Goal: Task Accomplishment & Management: Manage account settings

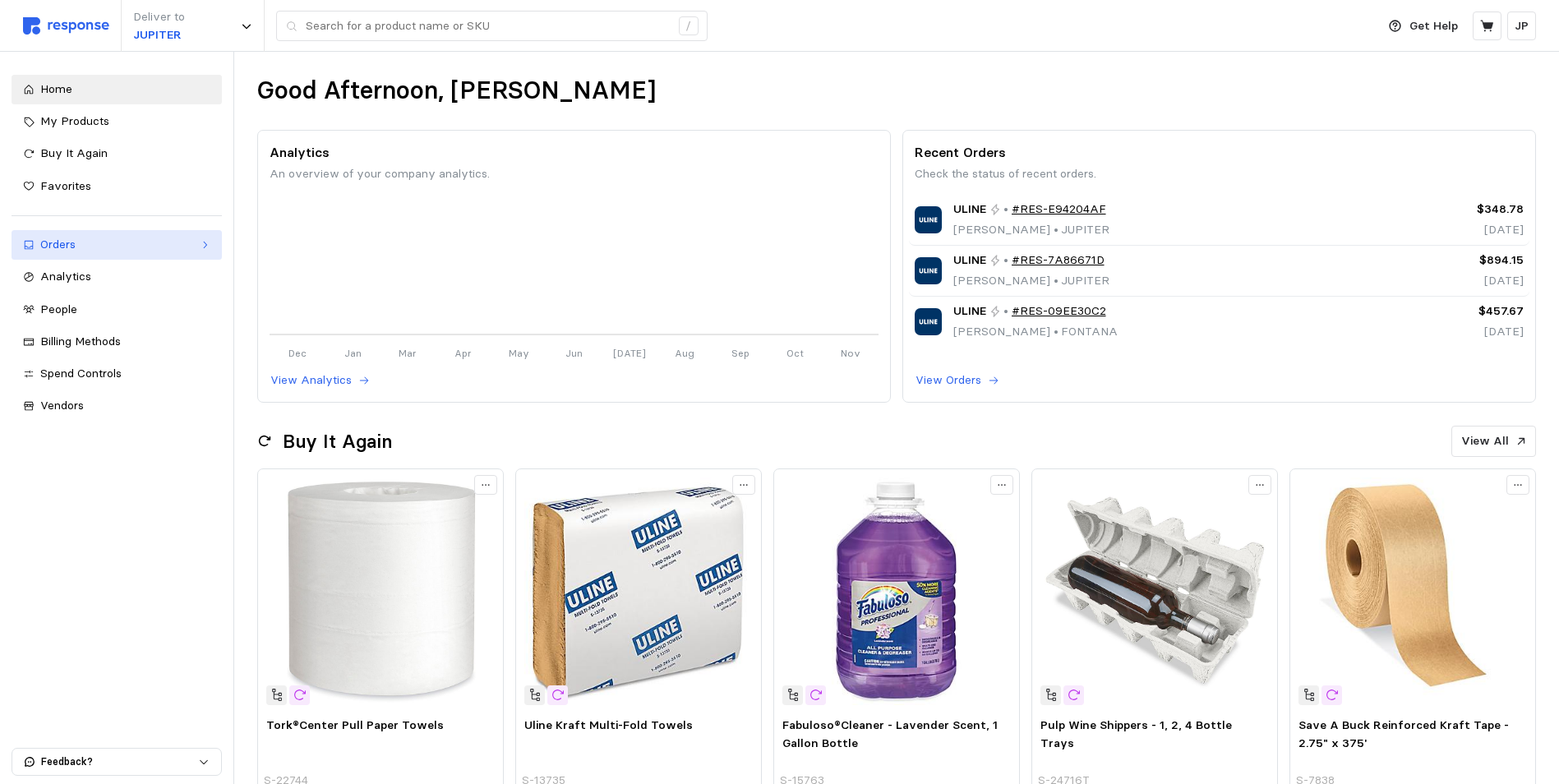
click at [103, 238] on div "Orders" at bounding box center [116, 245] width 153 height 18
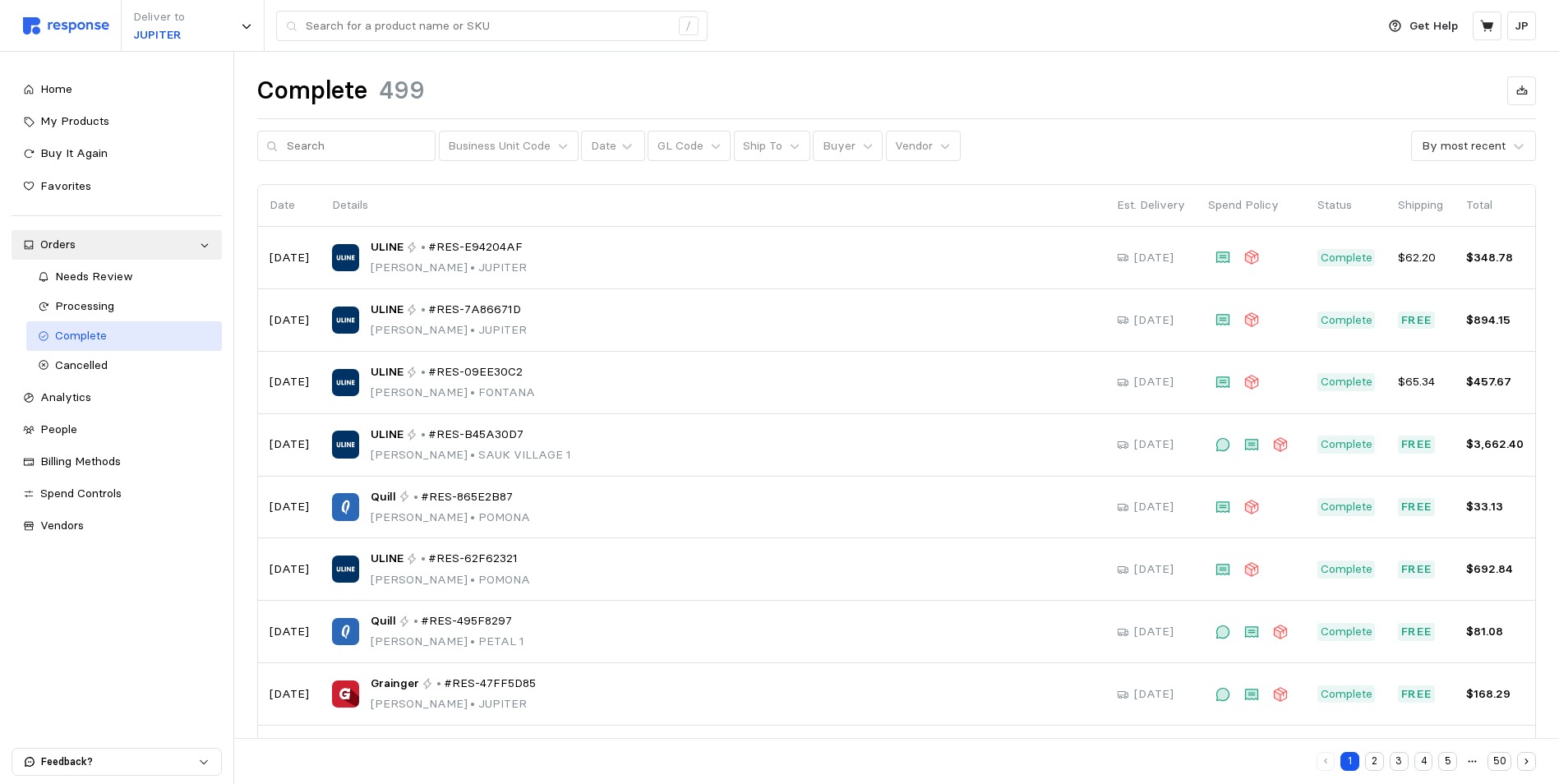
click at [91, 334] on span "Complete" at bounding box center [81, 336] width 51 height 15
click at [862, 148] on icon at bounding box center [868, 146] width 12 height 12
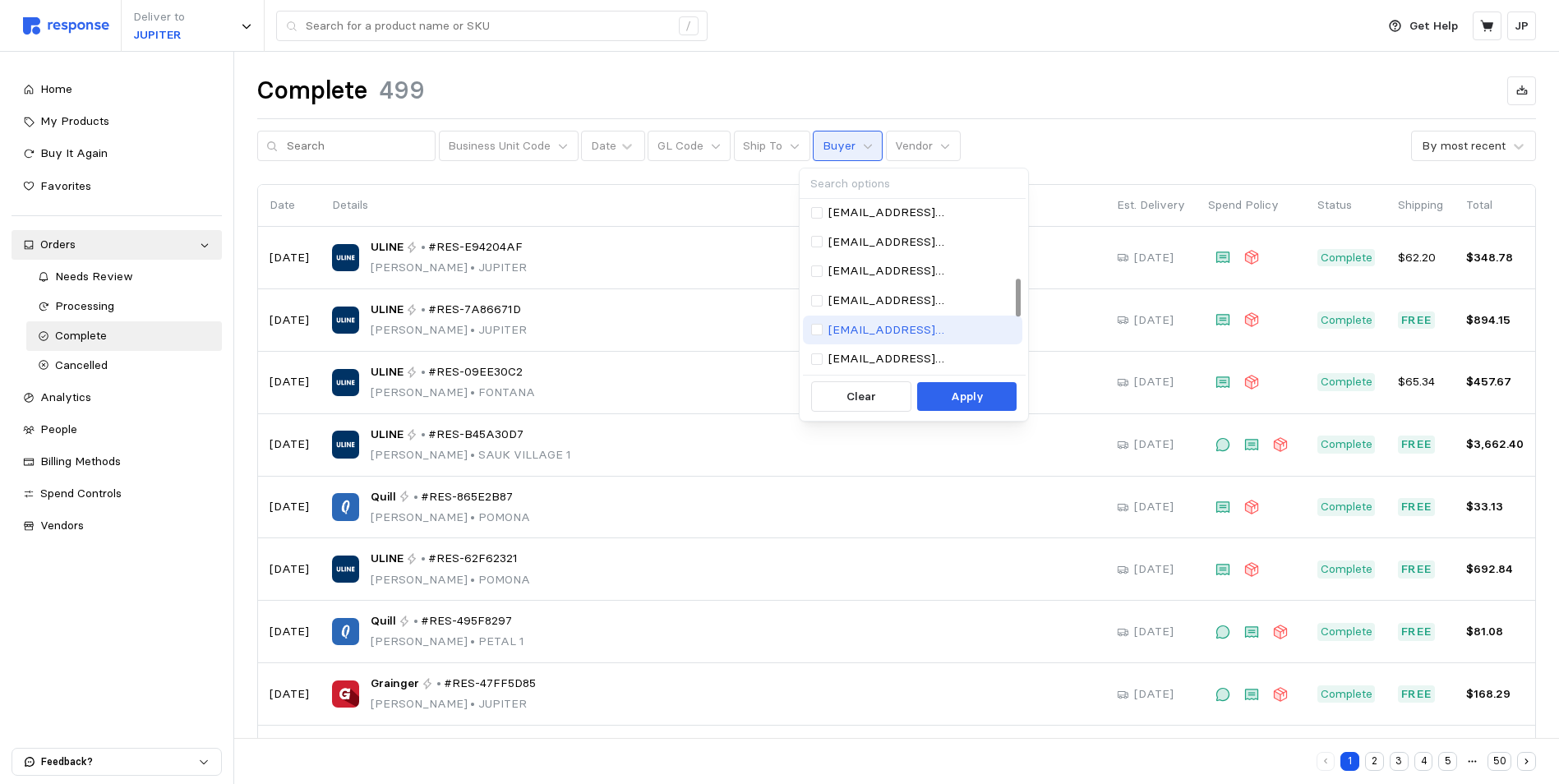
scroll to position [329, 0]
click at [881, 265] on p "[EMAIL_ADDRESS][DOMAIN_NAME]" at bounding box center [921, 270] width 186 height 18
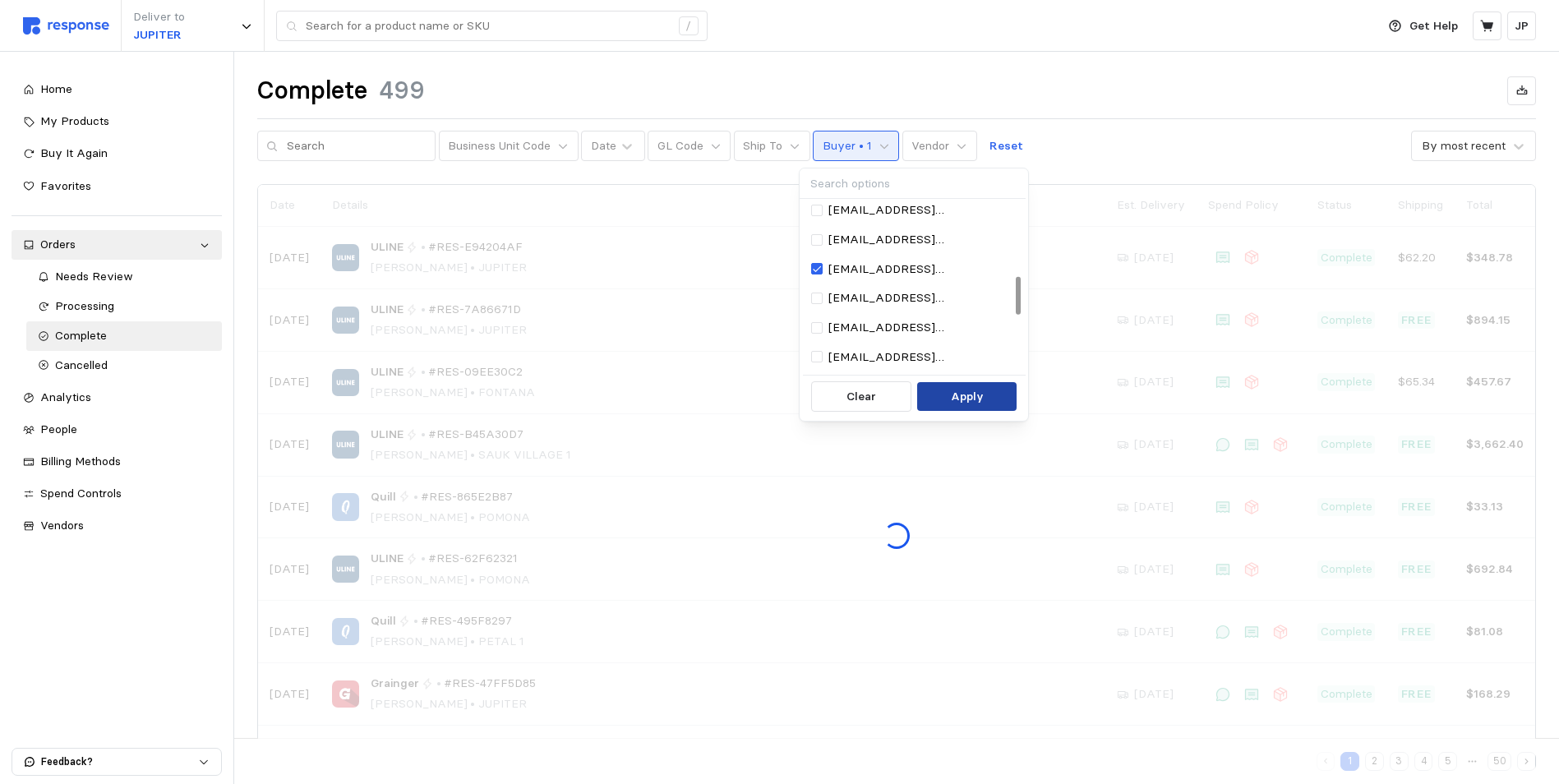
click at [950, 386] on button "Apply" at bounding box center [967, 397] width 99 height 29
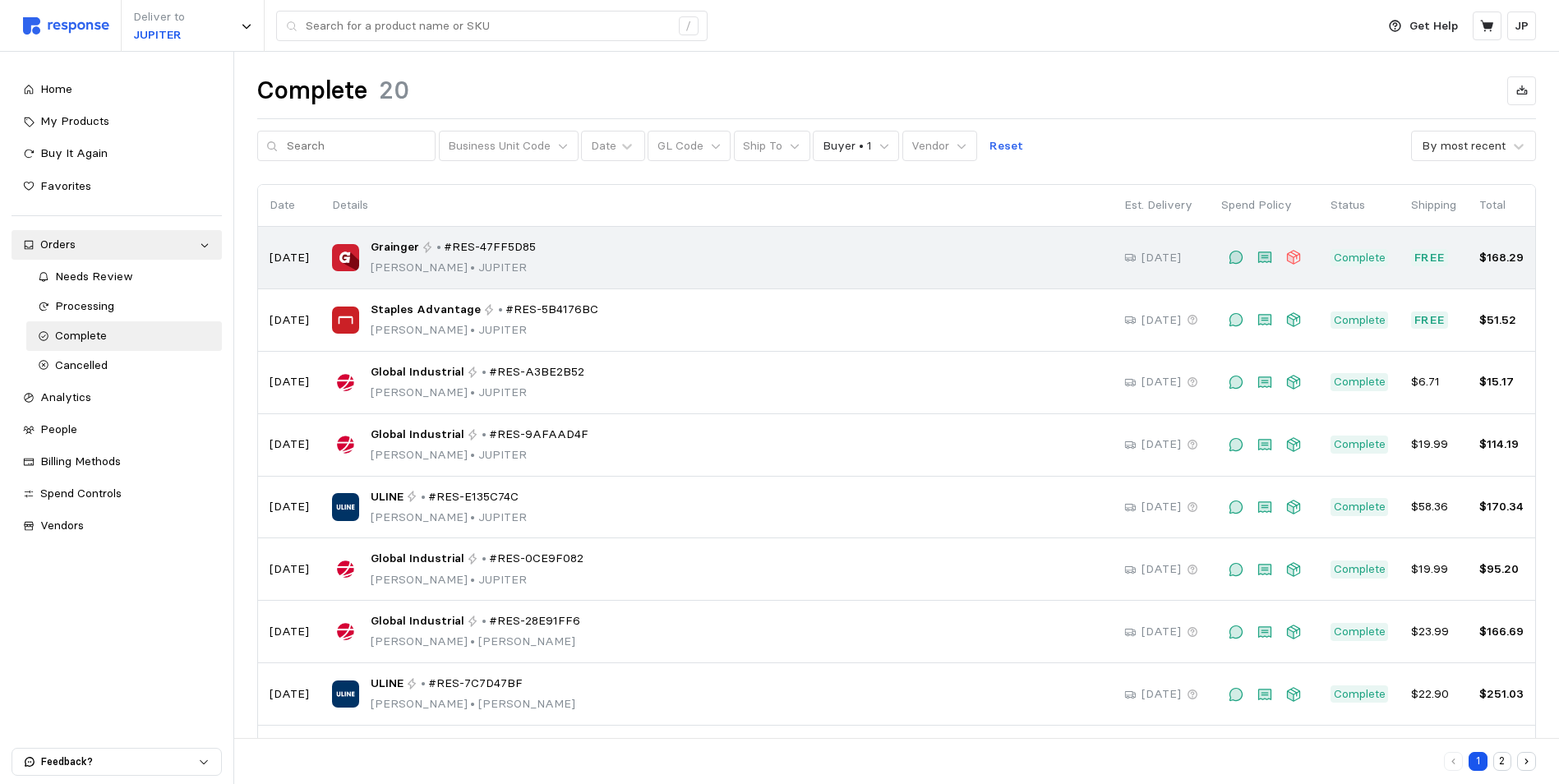
click at [444, 247] on span "#RES-47FF5D85" at bounding box center [490, 248] width 92 height 18
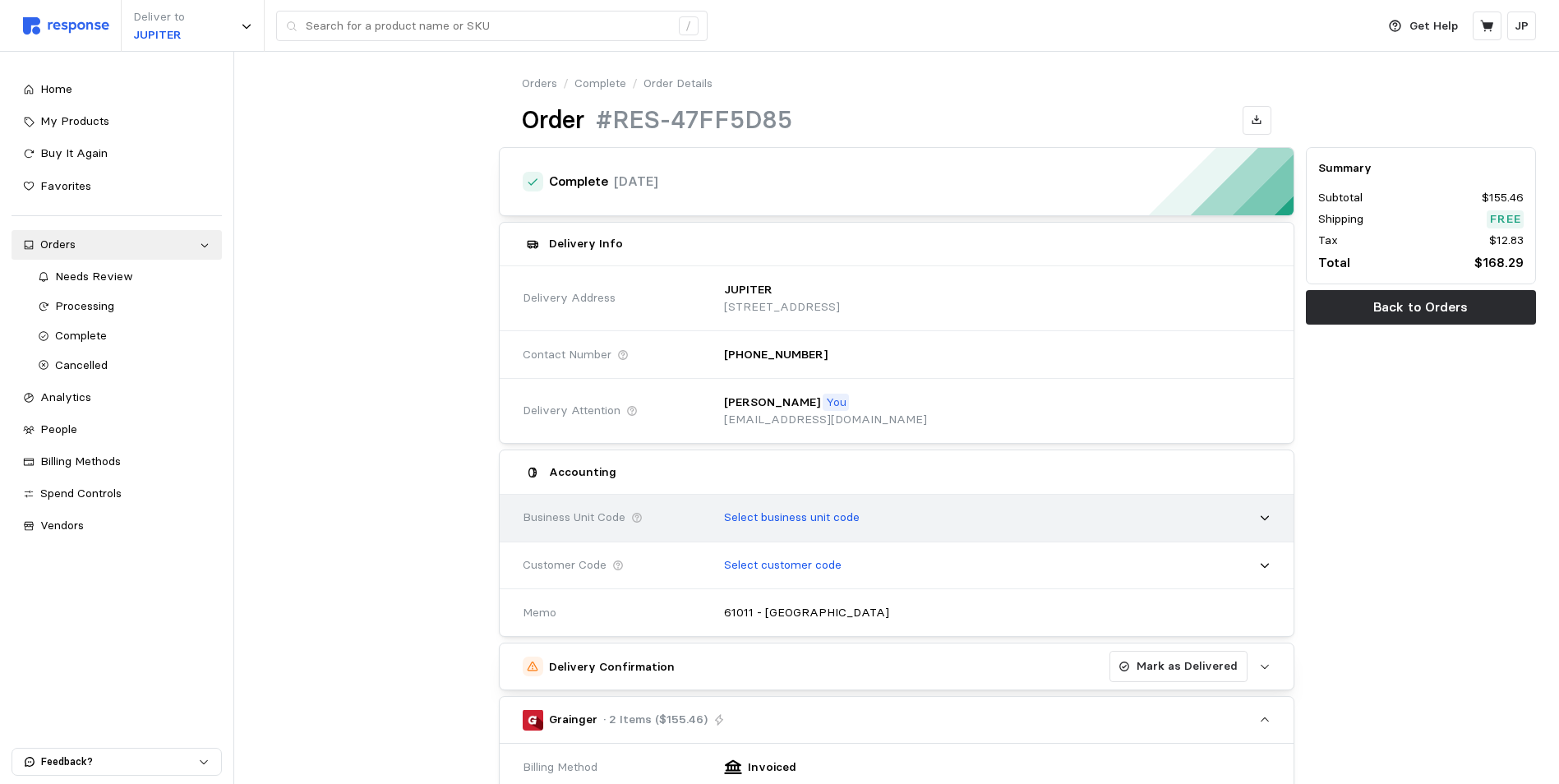
click at [1266, 516] on icon at bounding box center [1265, 517] width 12 height 12
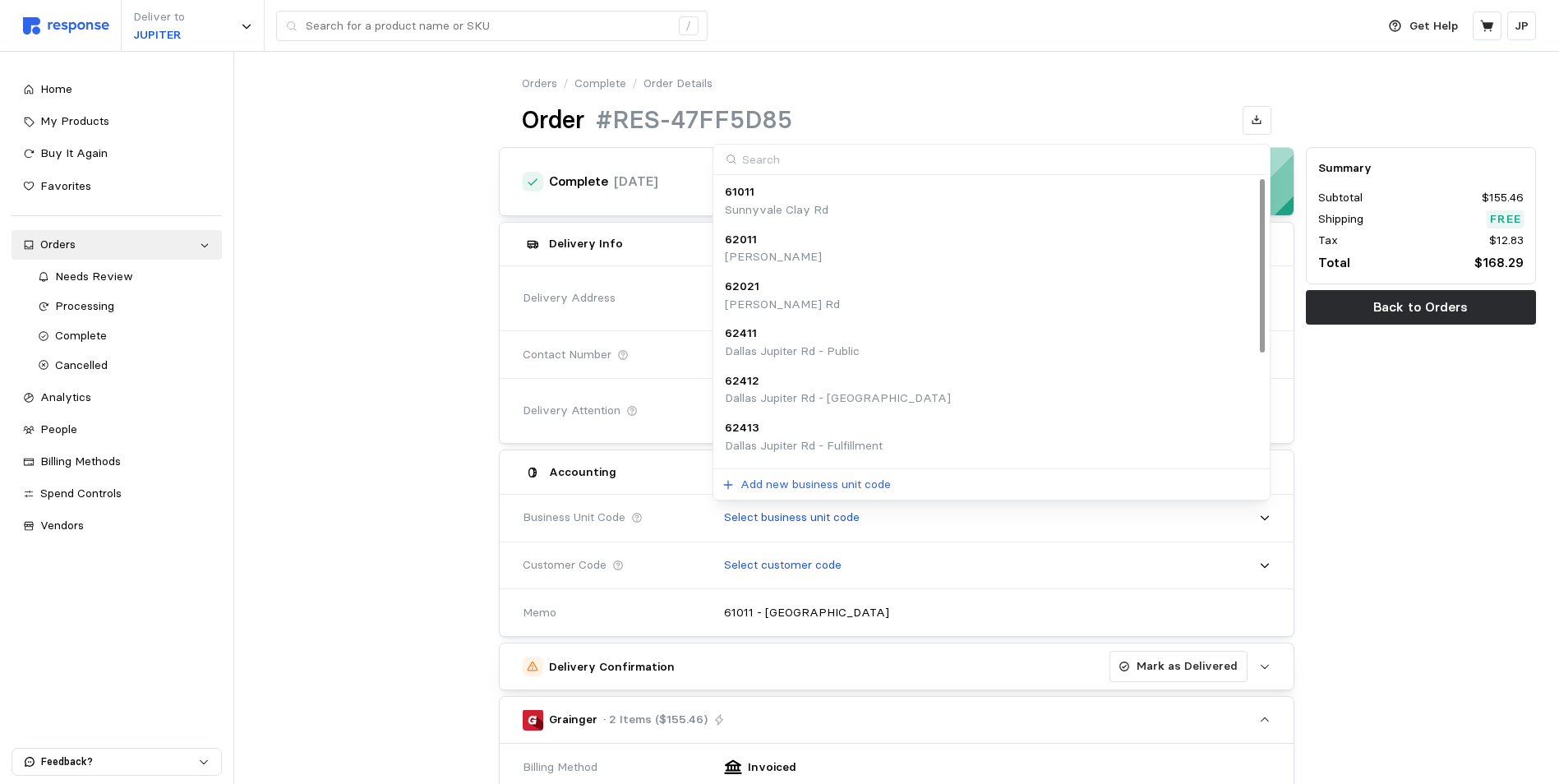
click at [740, 243] on p "62011" at bounding box center [741, 240] width 32 height 18
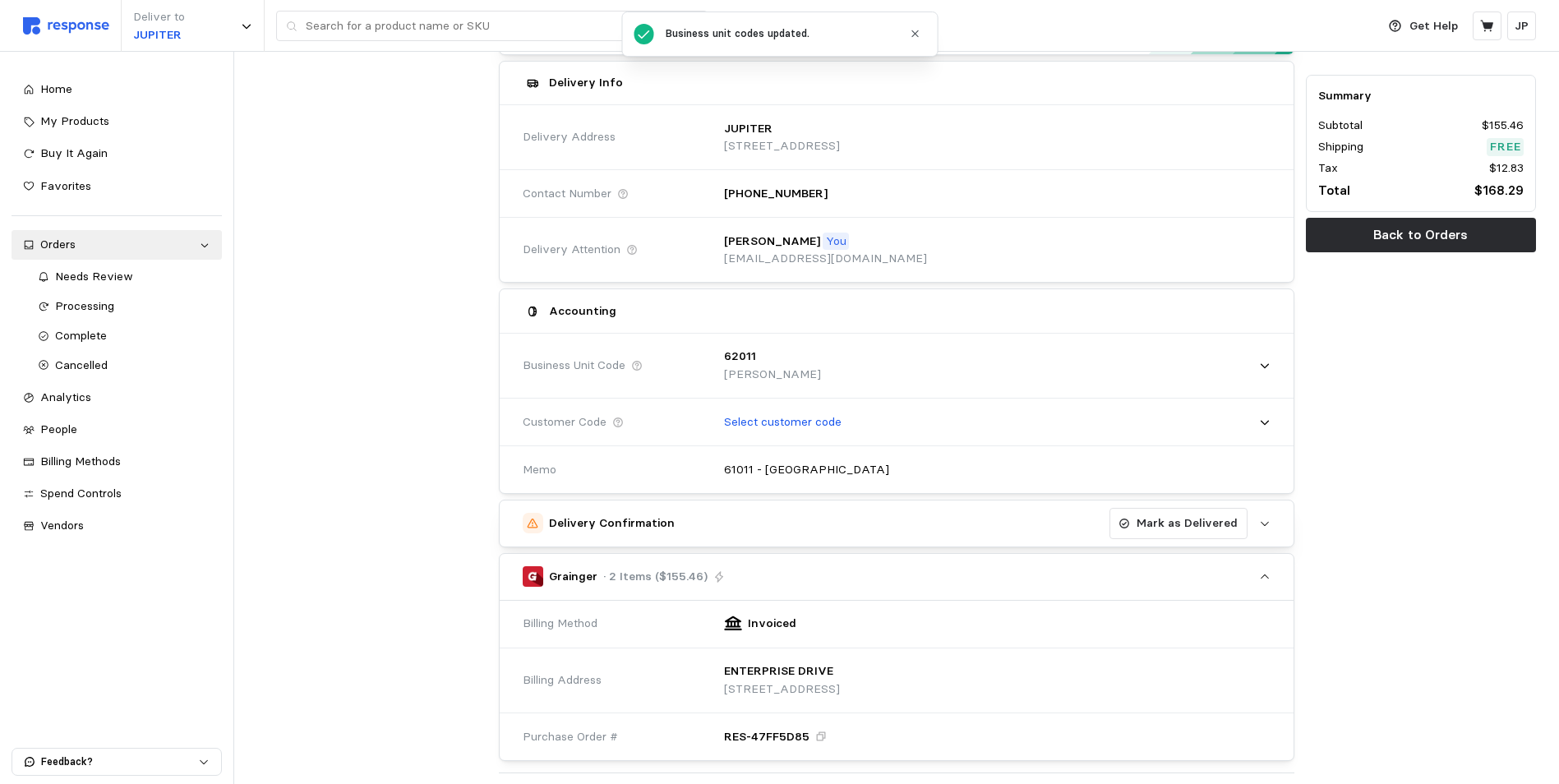
scroll to position [164, 0]
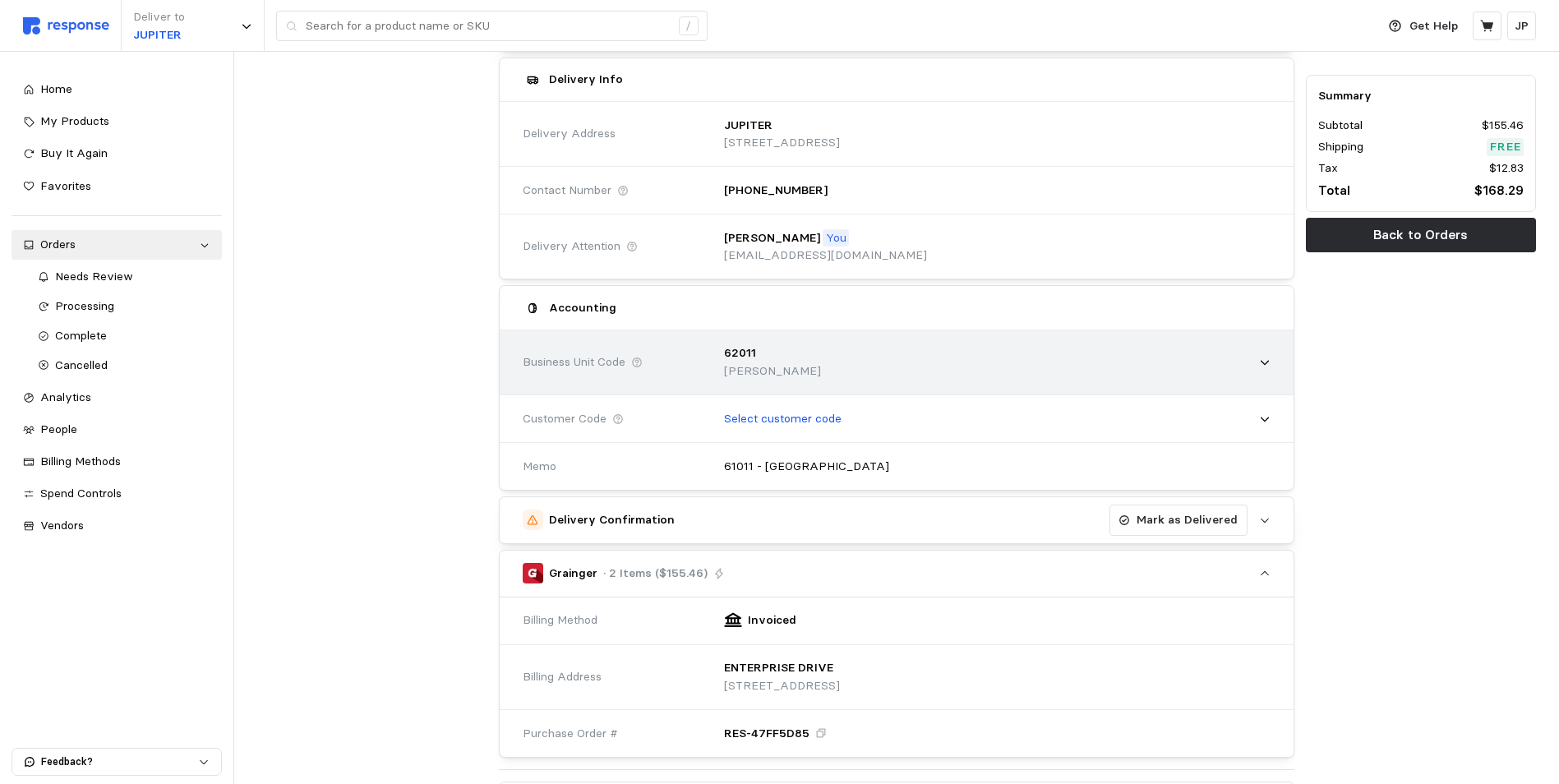
click at [1262, 366] on icon at bounding box center [1265, 362] width 12 height 12
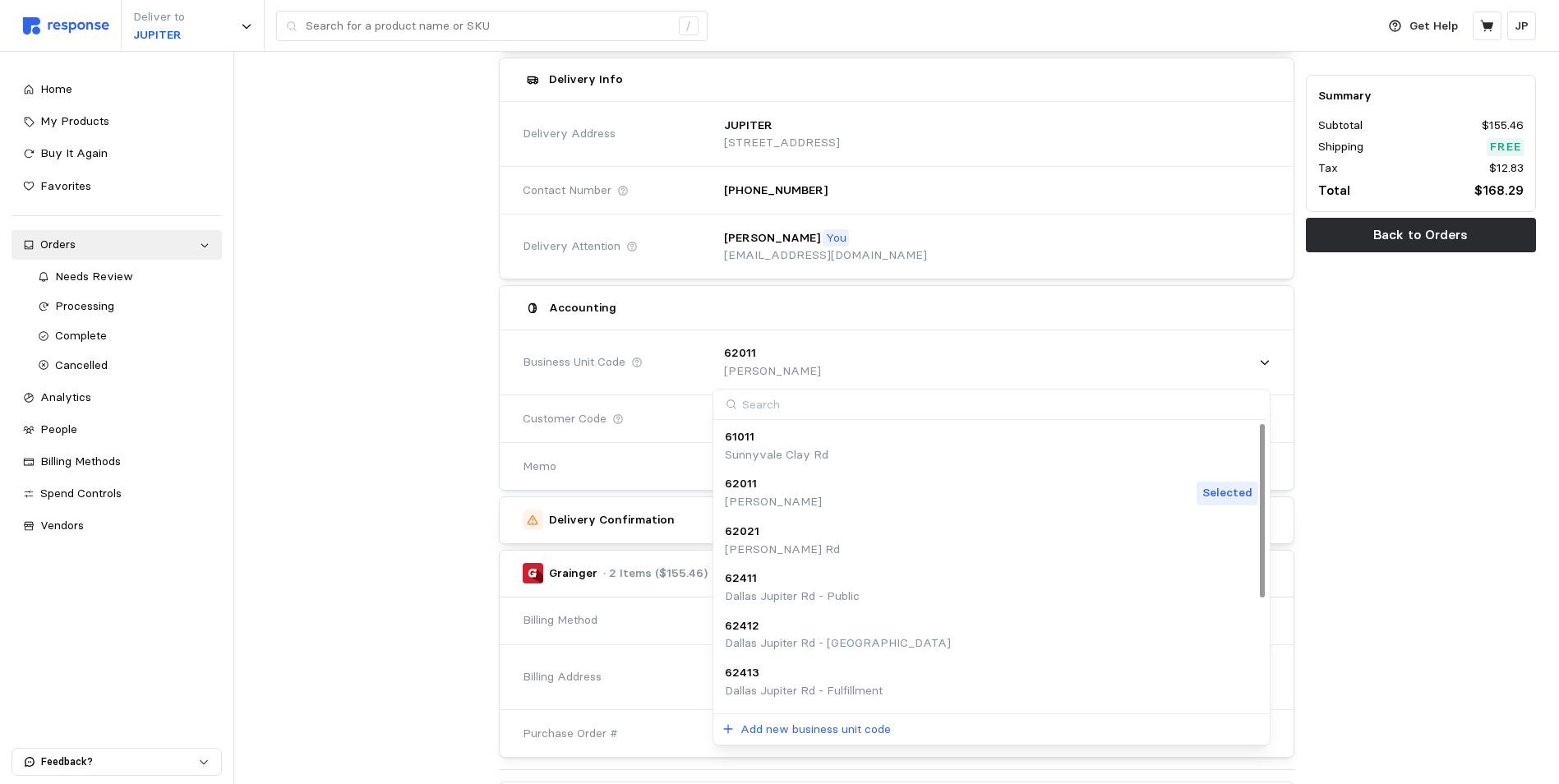
click at [780, 447] on p "Sunnyvale Clay Rd" at bounding box center [777, 456] width 104 height 18
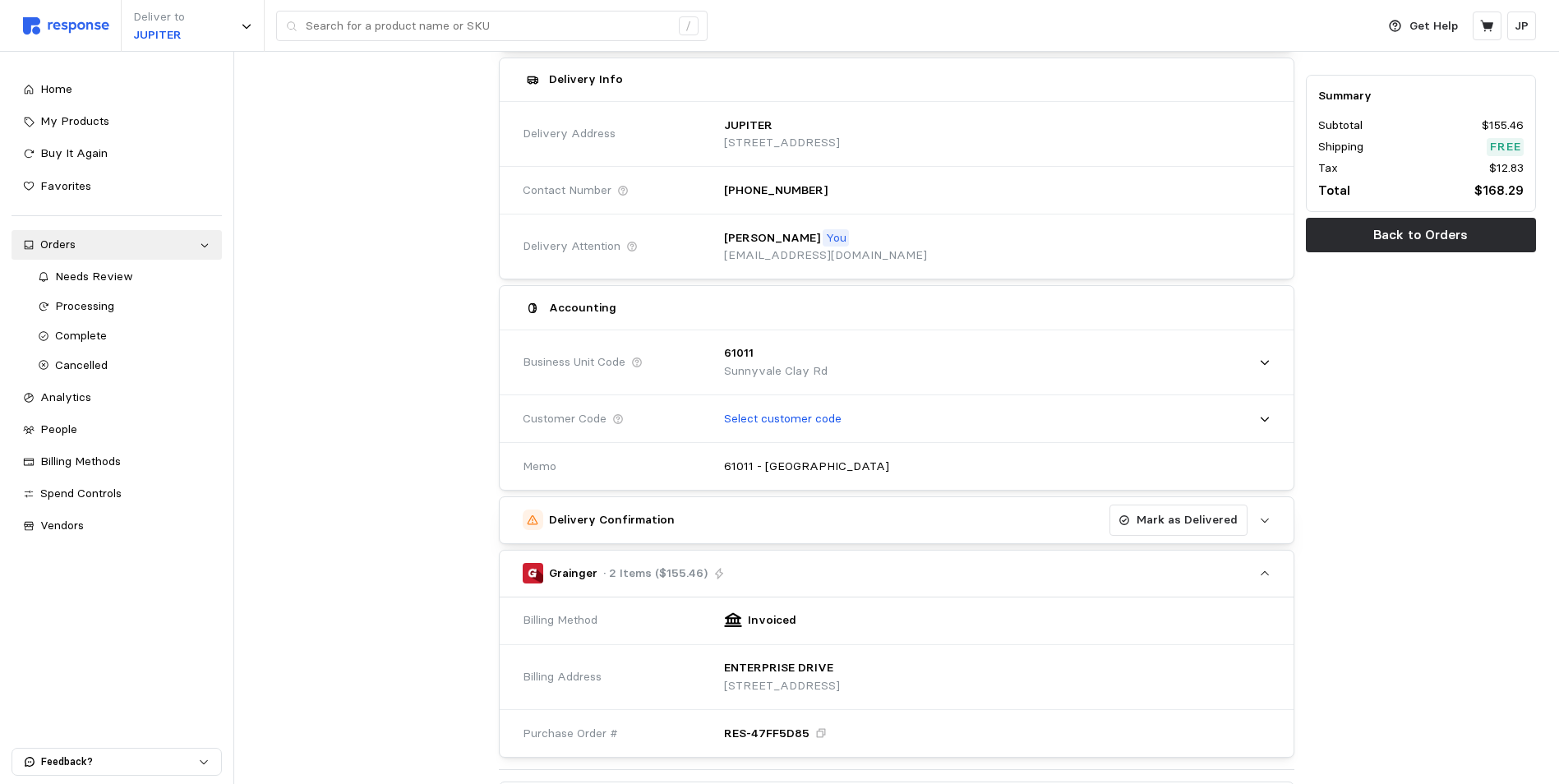
scroll to position [247, 0]
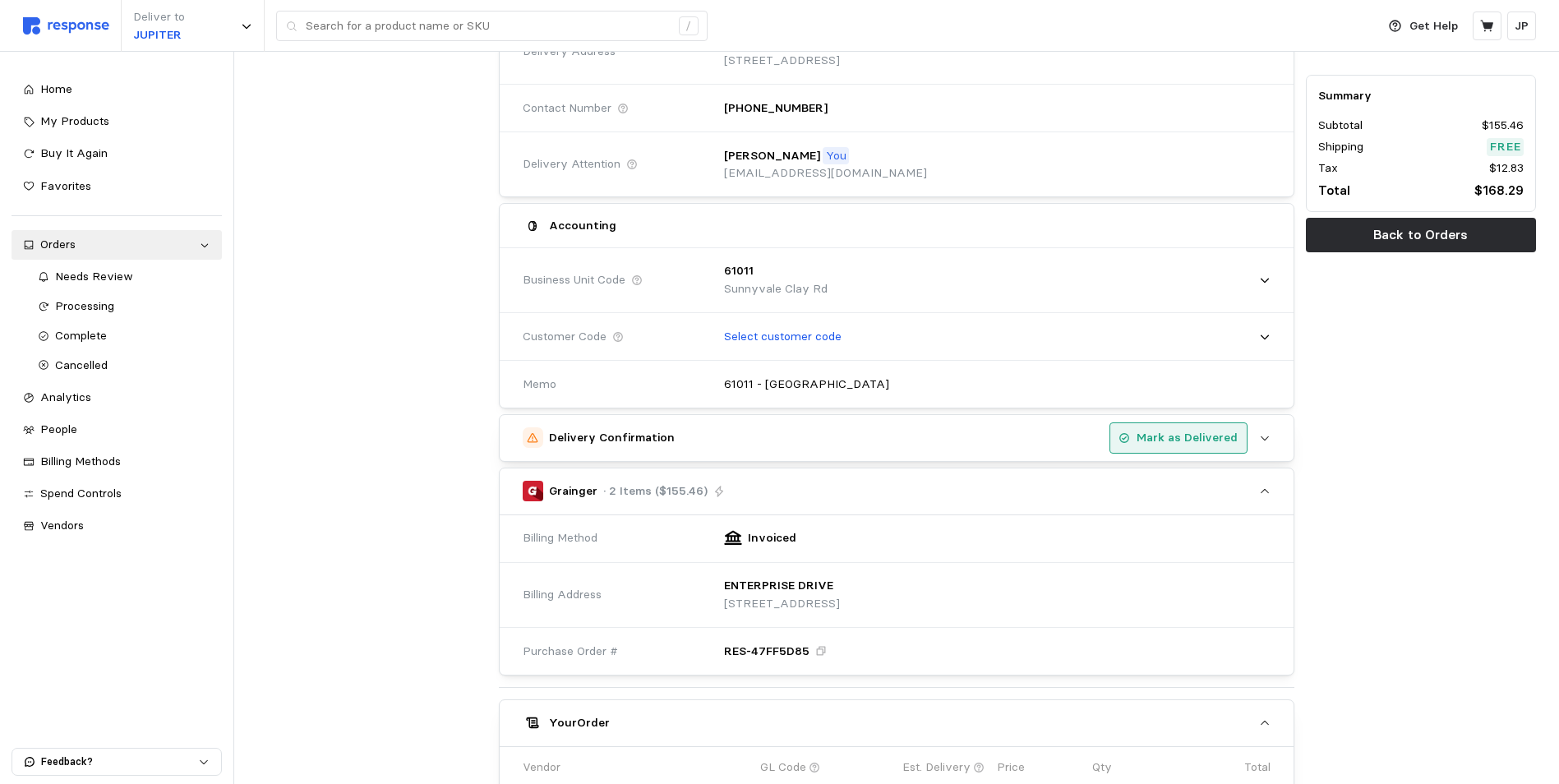
click at [1207, 435] on p "Mark as Delivered" at bounding box center [1188, 438] width 101 height 18
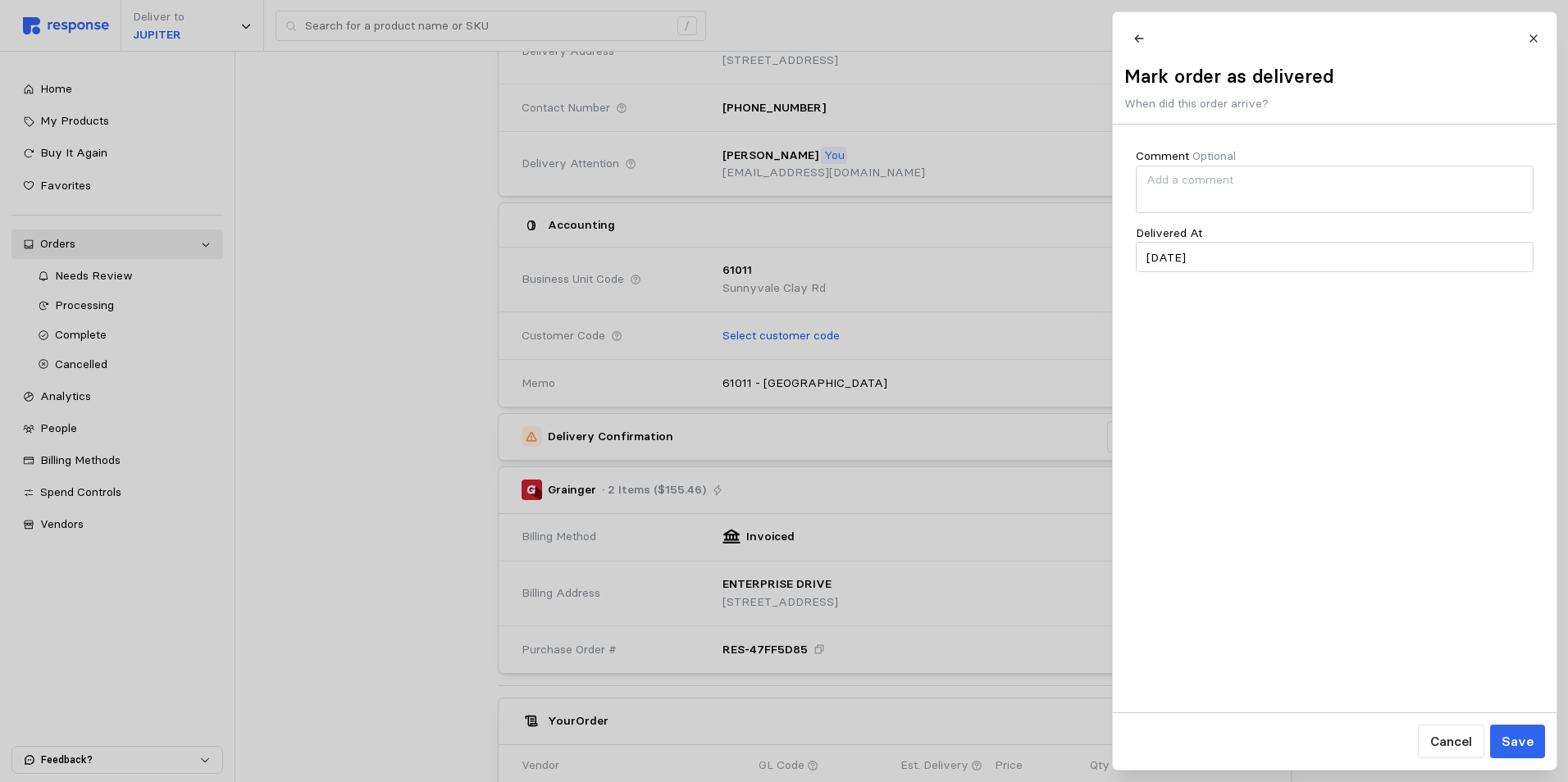
click at [1519, 740] on p "Save" at bounding box center [1516, 741] width 32 height 20
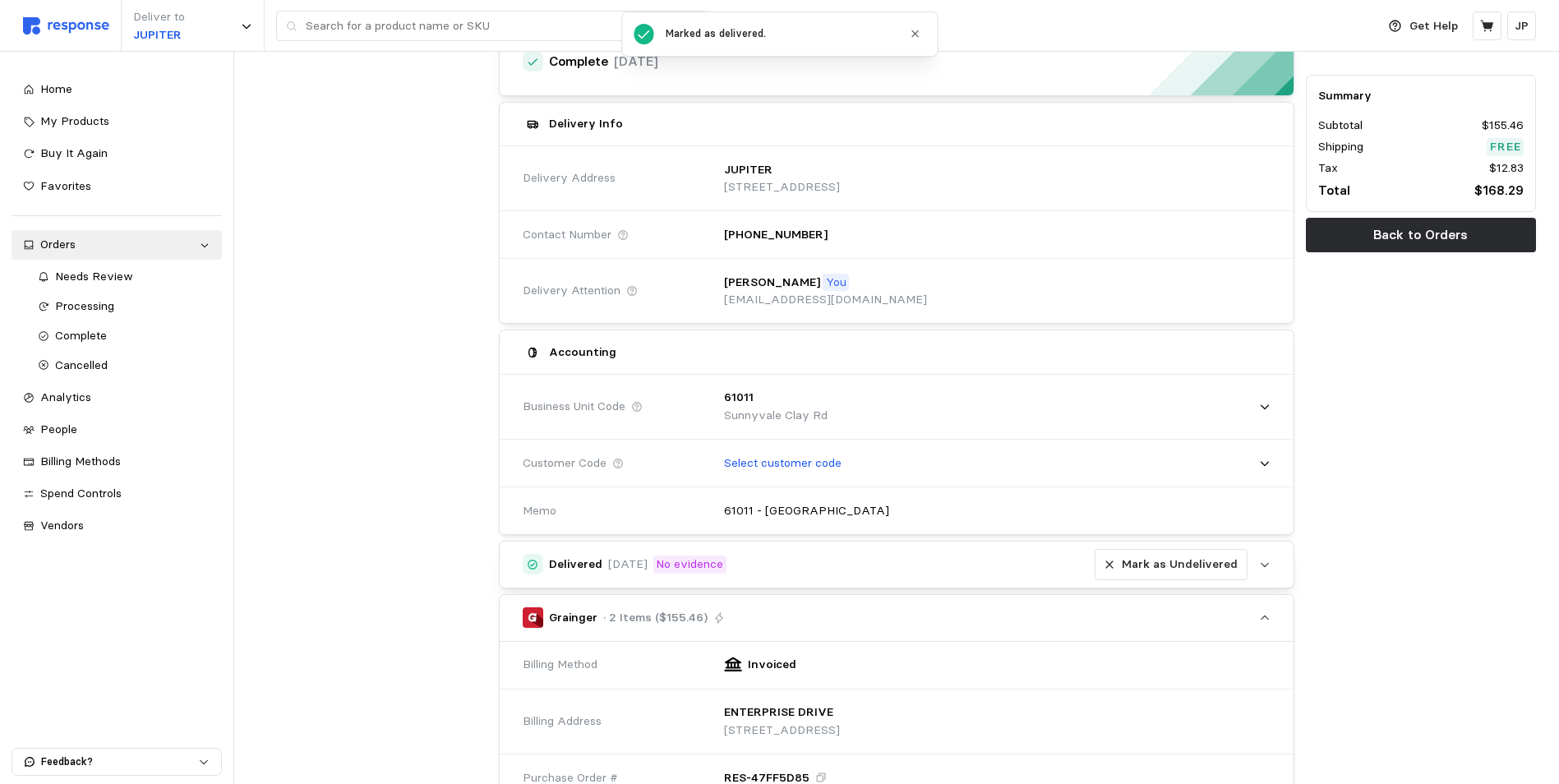
scroll to position [0, 0]
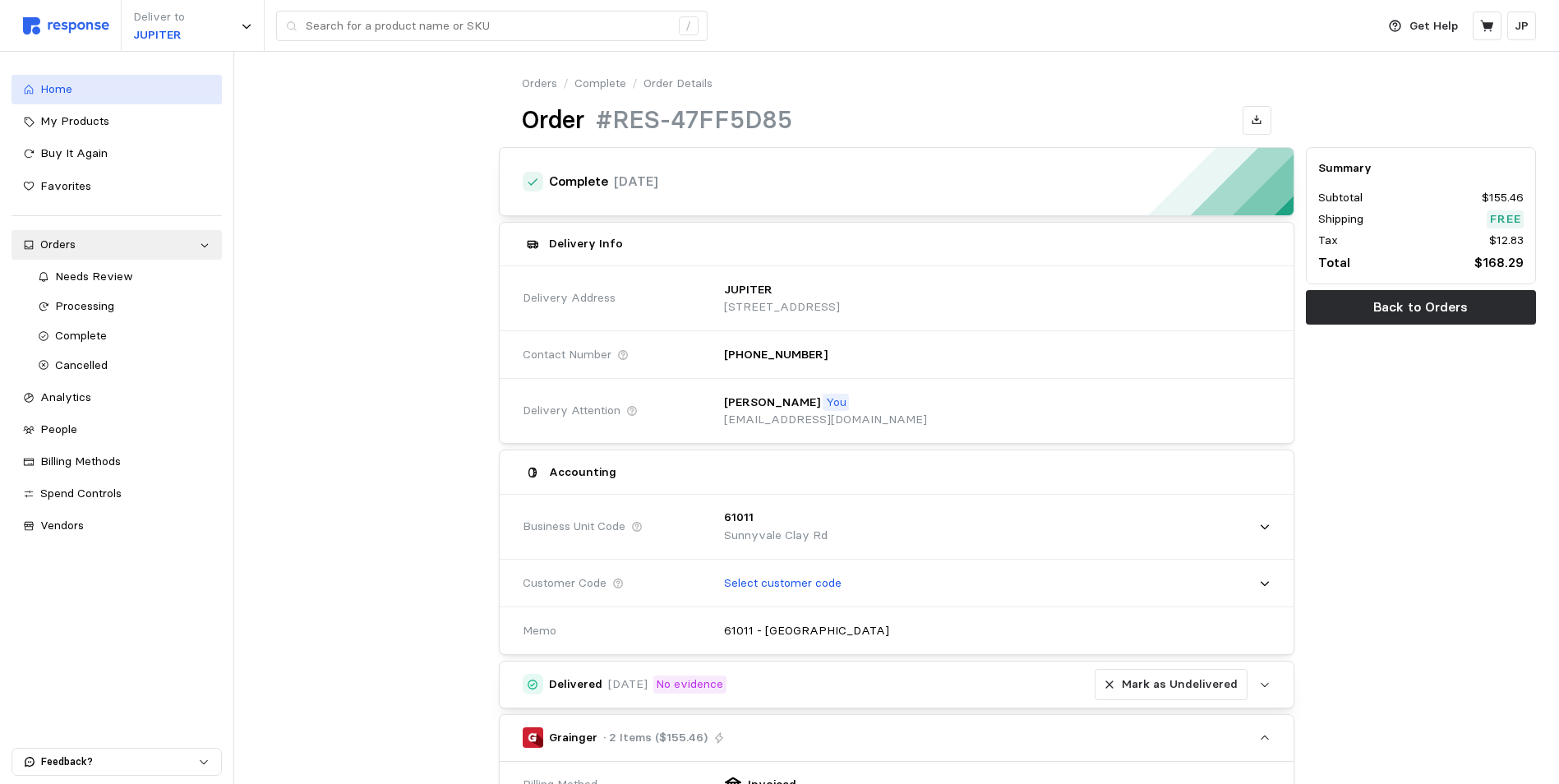
click at [49, 84] on span "Home" at bounding box center [56, 89] width 32 height 15
